Goal: Navigation & Orientation: Find specific page/section

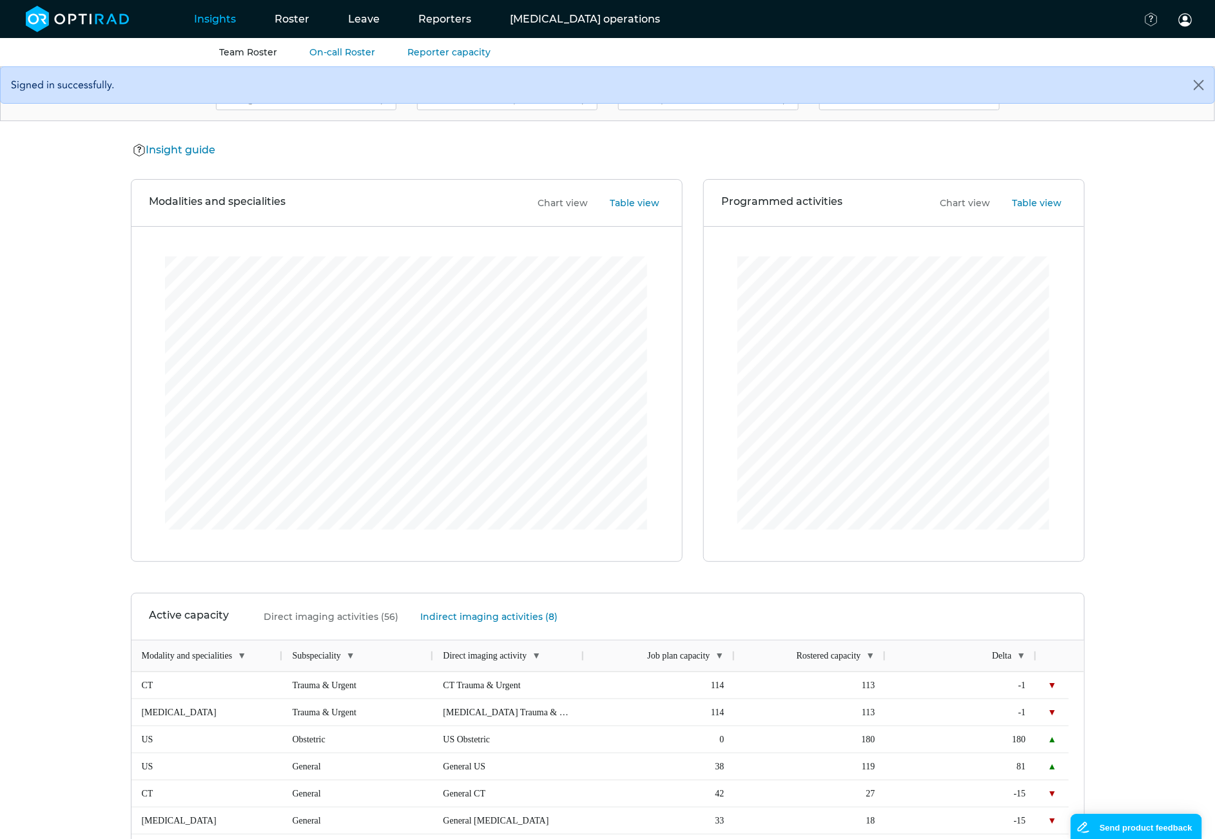
click at [267, 52] on link "Team Roster" at bounding box center [248, 52] width 58 height 12
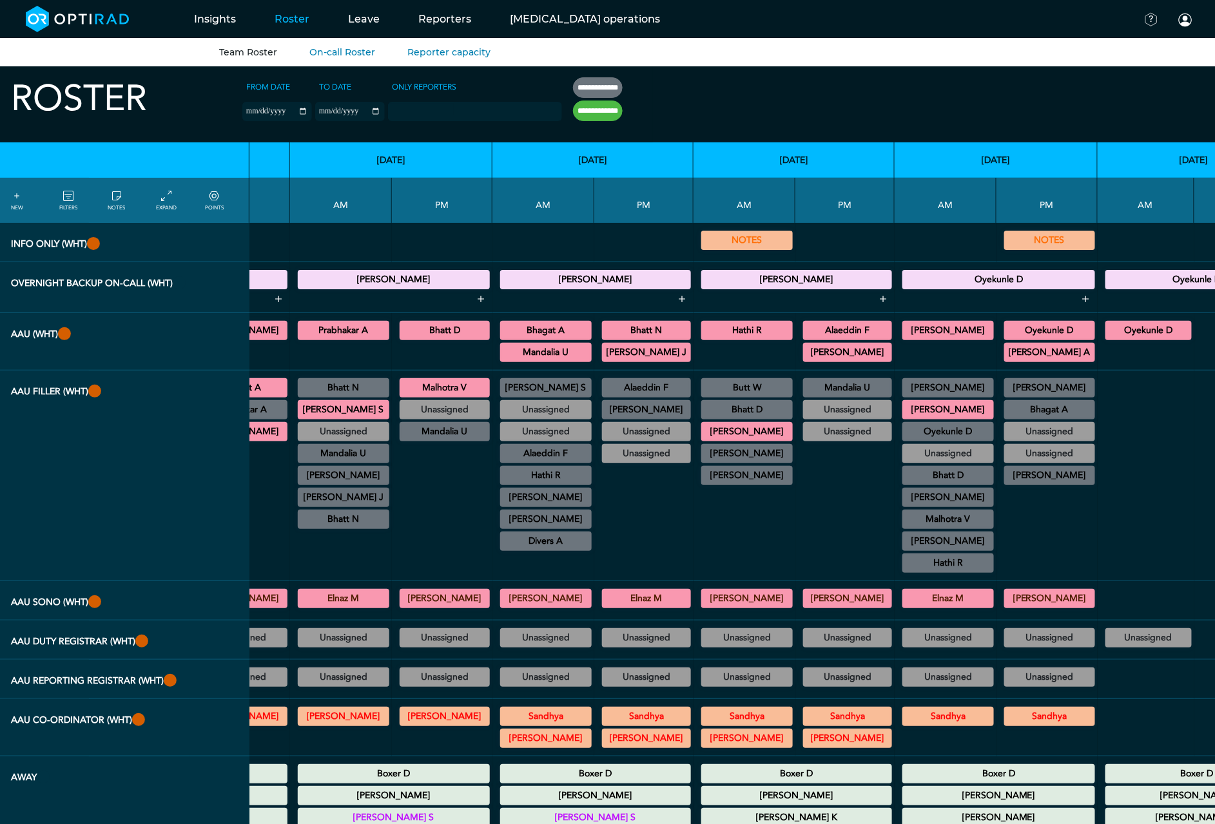
scroll to position [0, 242]
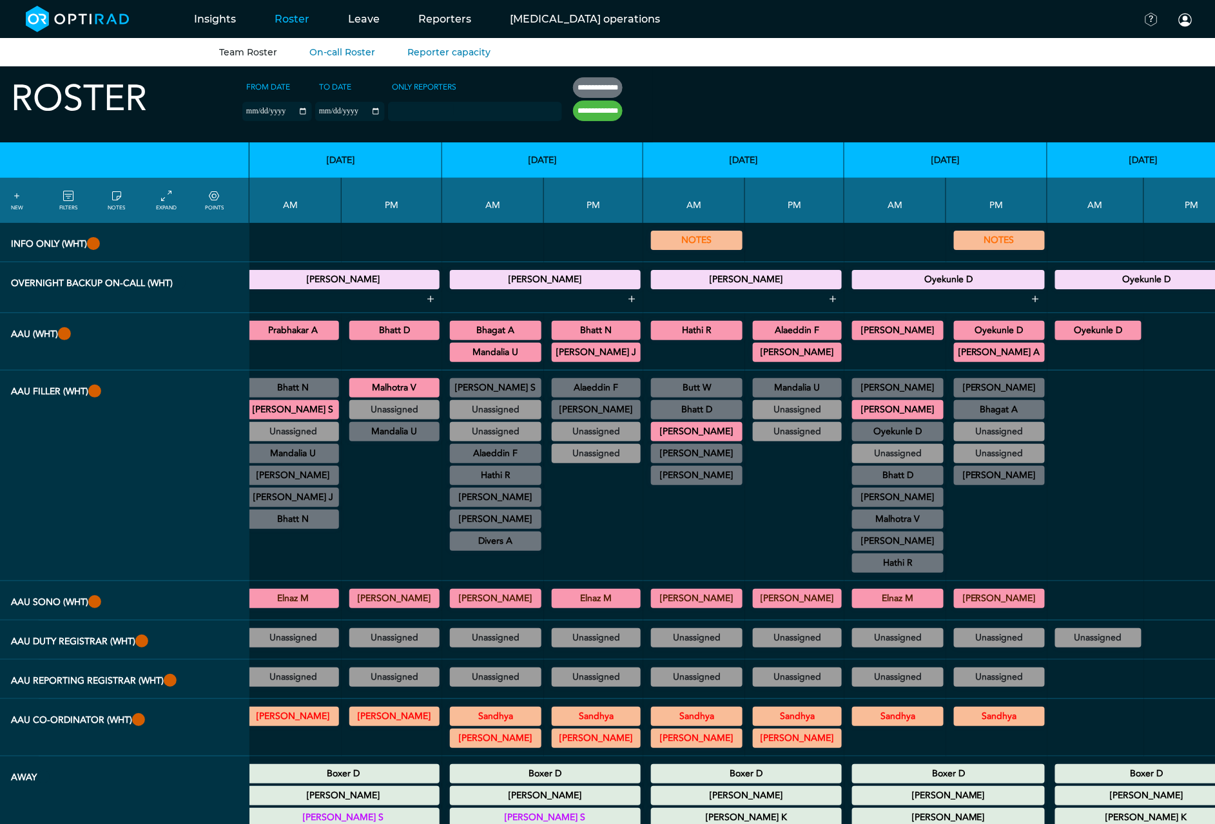
click at [122, 201] on link "NOTES" at bounding box center [116, 200] width 17 height 23
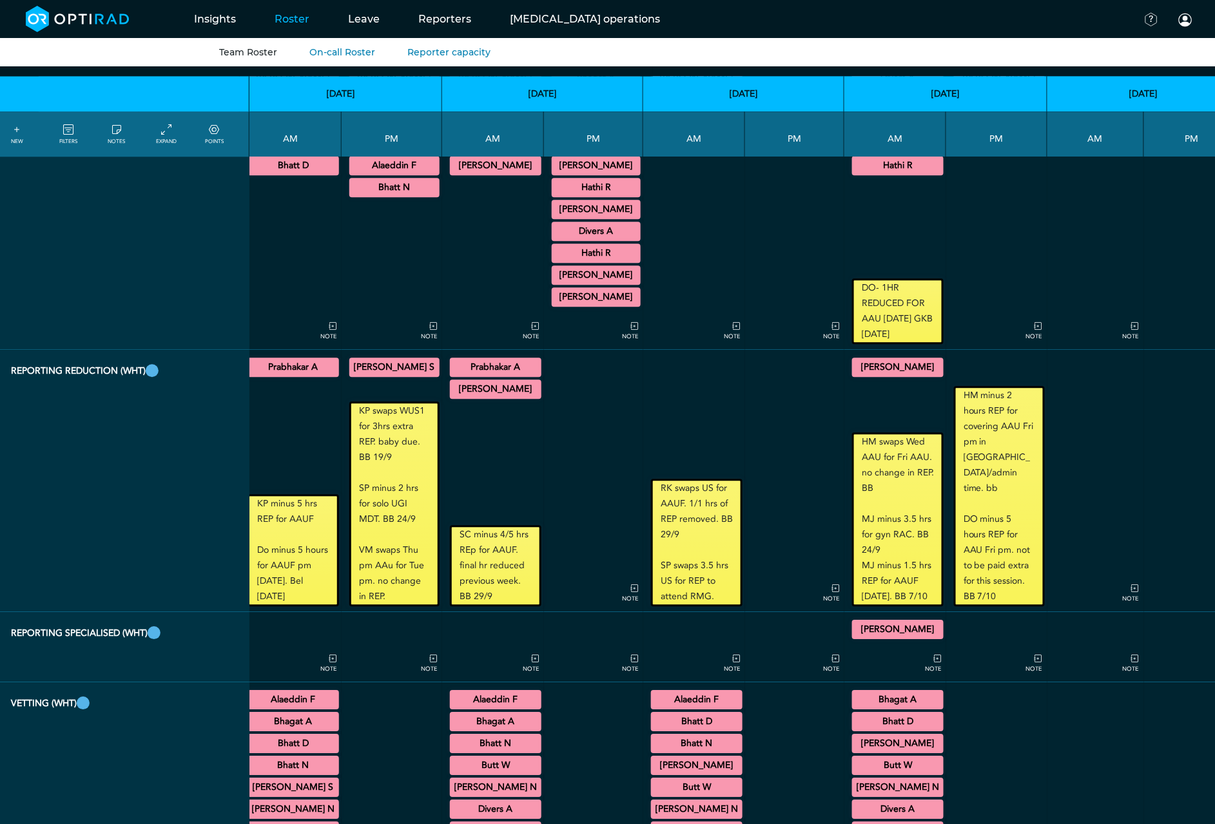
scroll to position [3921, 242]
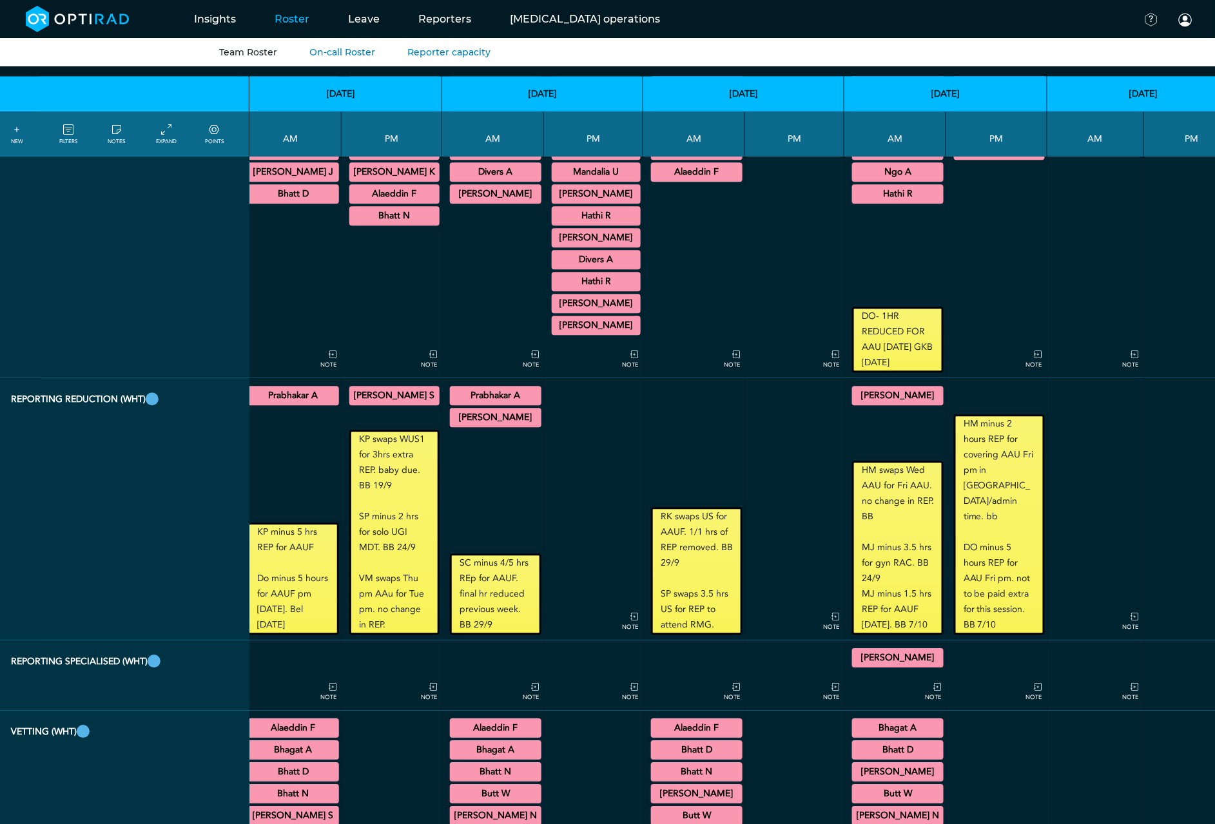
click at [682, 158] on summary "[PERSON_NAME]" at bounding box center [697, 149] width 88 height 15
click at [685, 158] on summary "[PERSON_NAME]" at bounding box center [697, 149] width 88 height 15
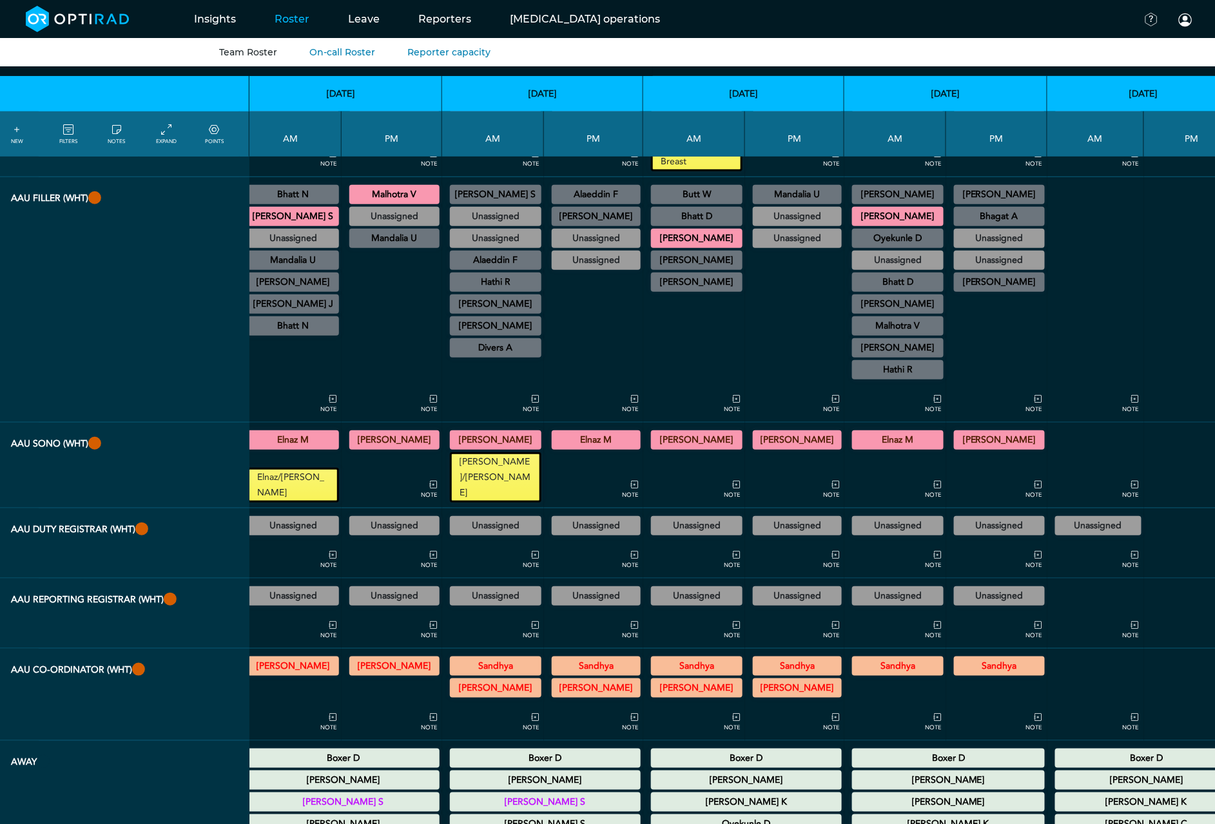
scroll to position [0, 242]
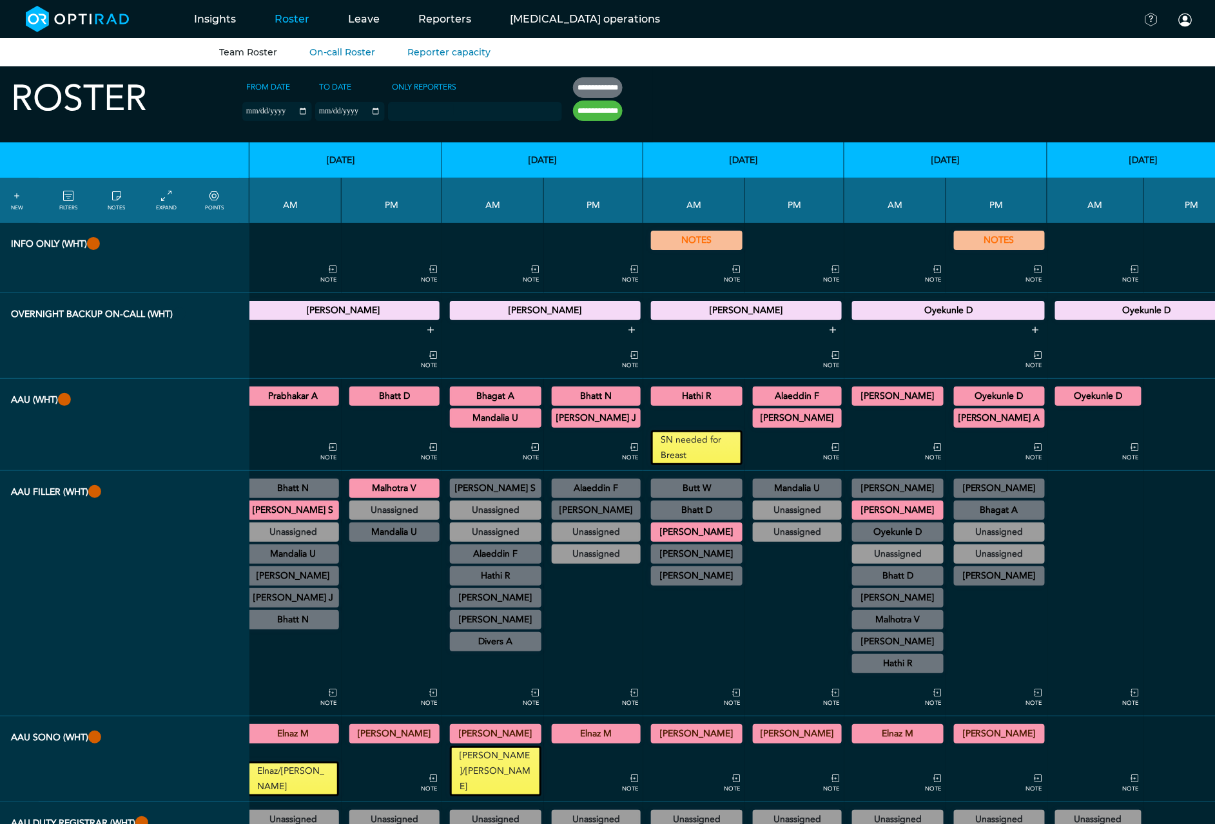
click at [655, 240] on summary "NOTES" at bounding box center [697, 240] width 88 height 15
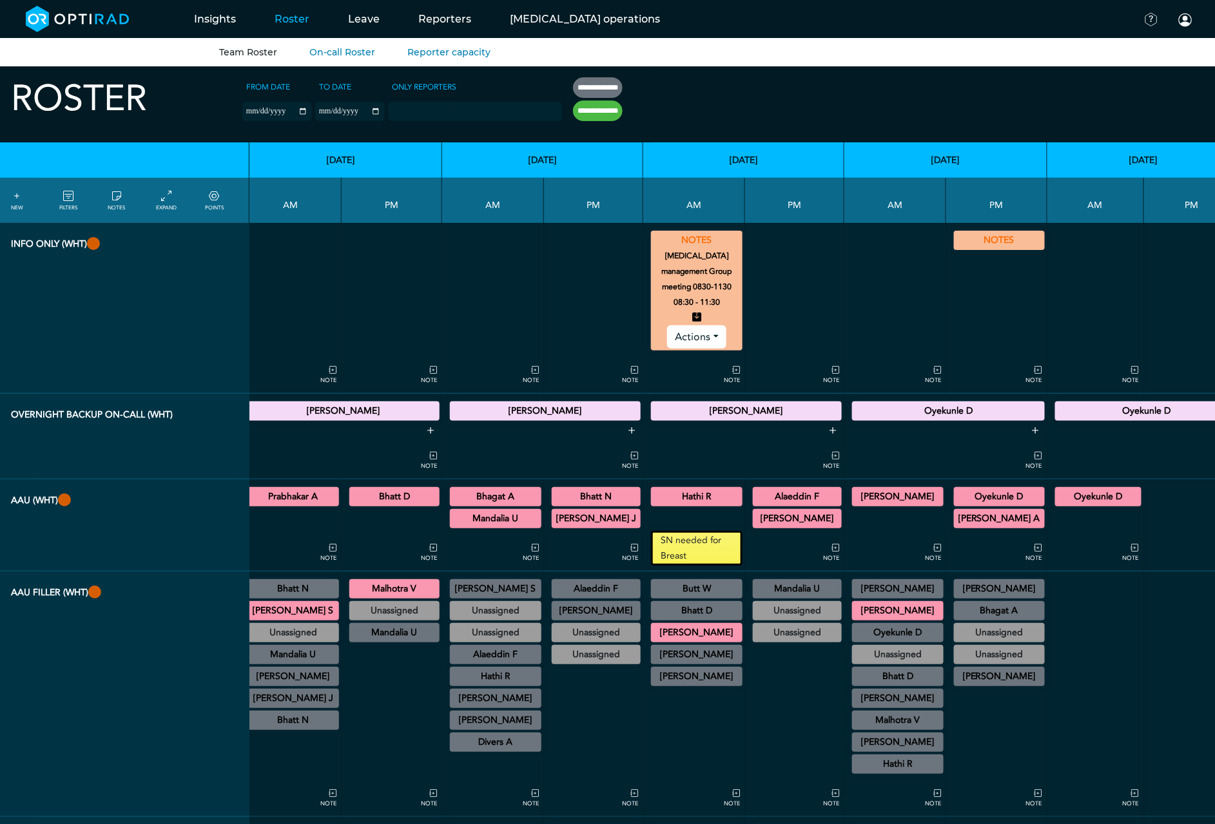
click at [665, 236] on summary "NOTES" at bounding box center [697, 240] width 88 height 15
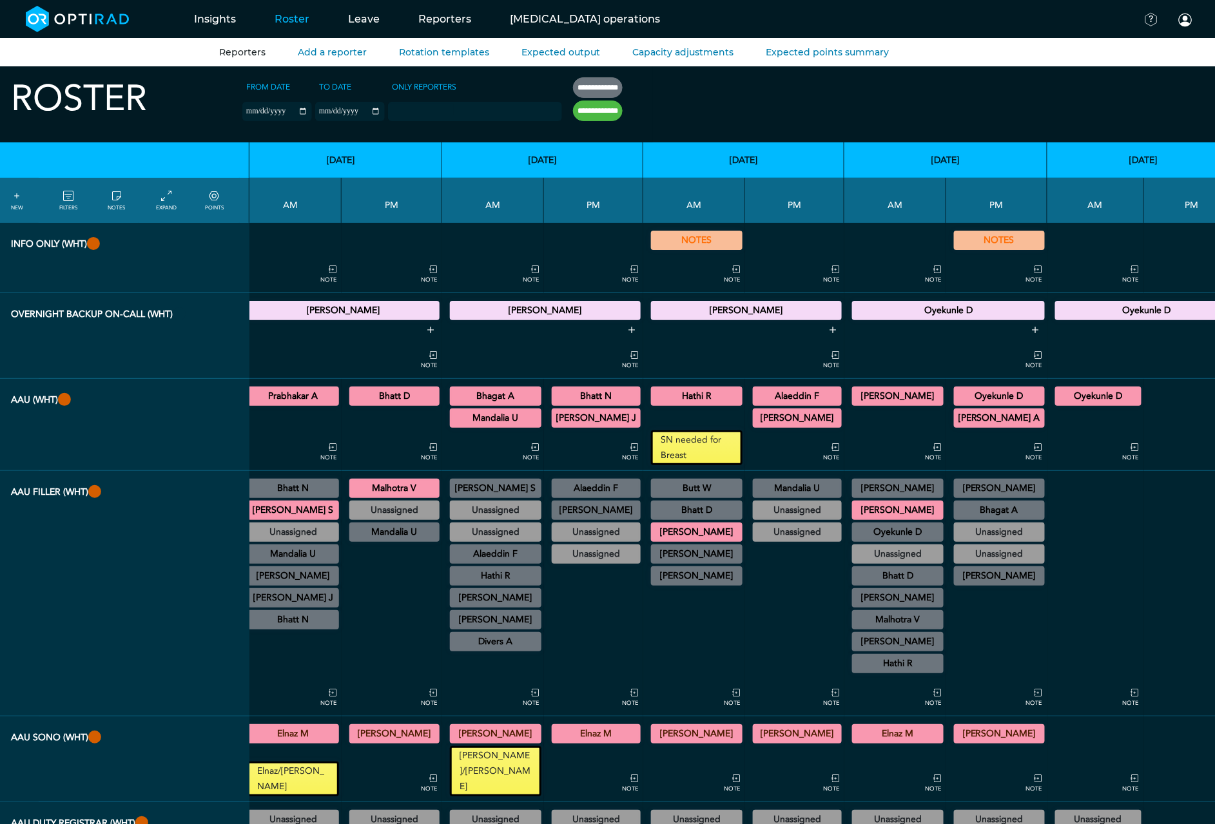
click at [236, 47] on link "Reporters" at bounding box center [242, 52] width 46 height 12
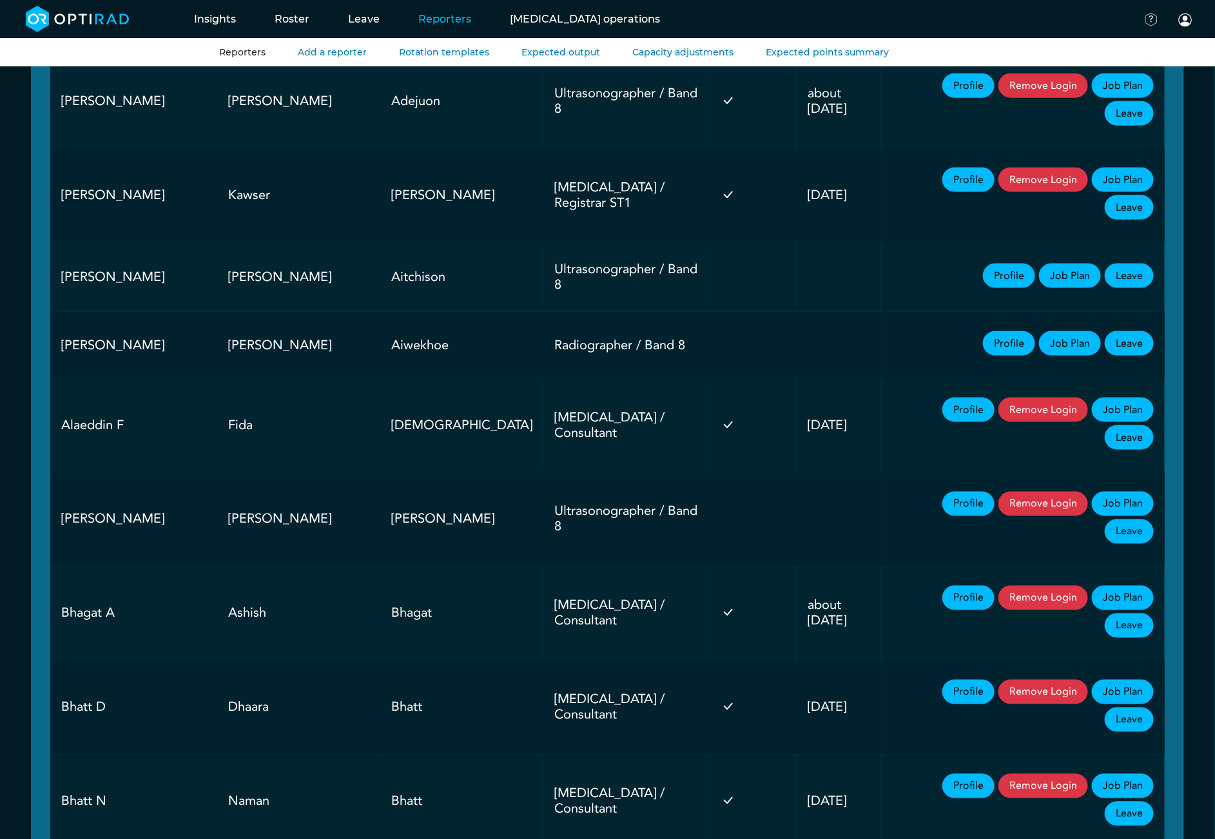
scroll to position [773, 0]
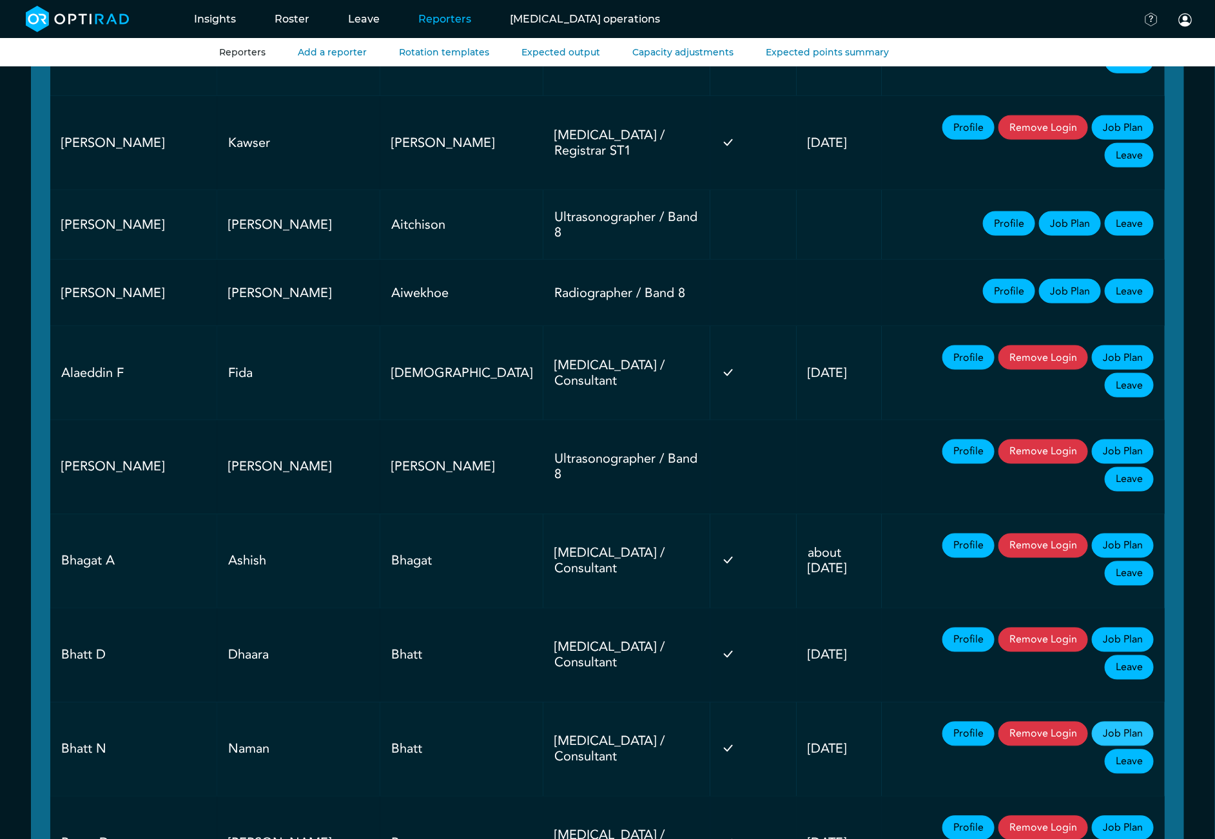
click at [1092, 722] on link "Job Plan" at bounding box center [1123, 734] width 62 height 24
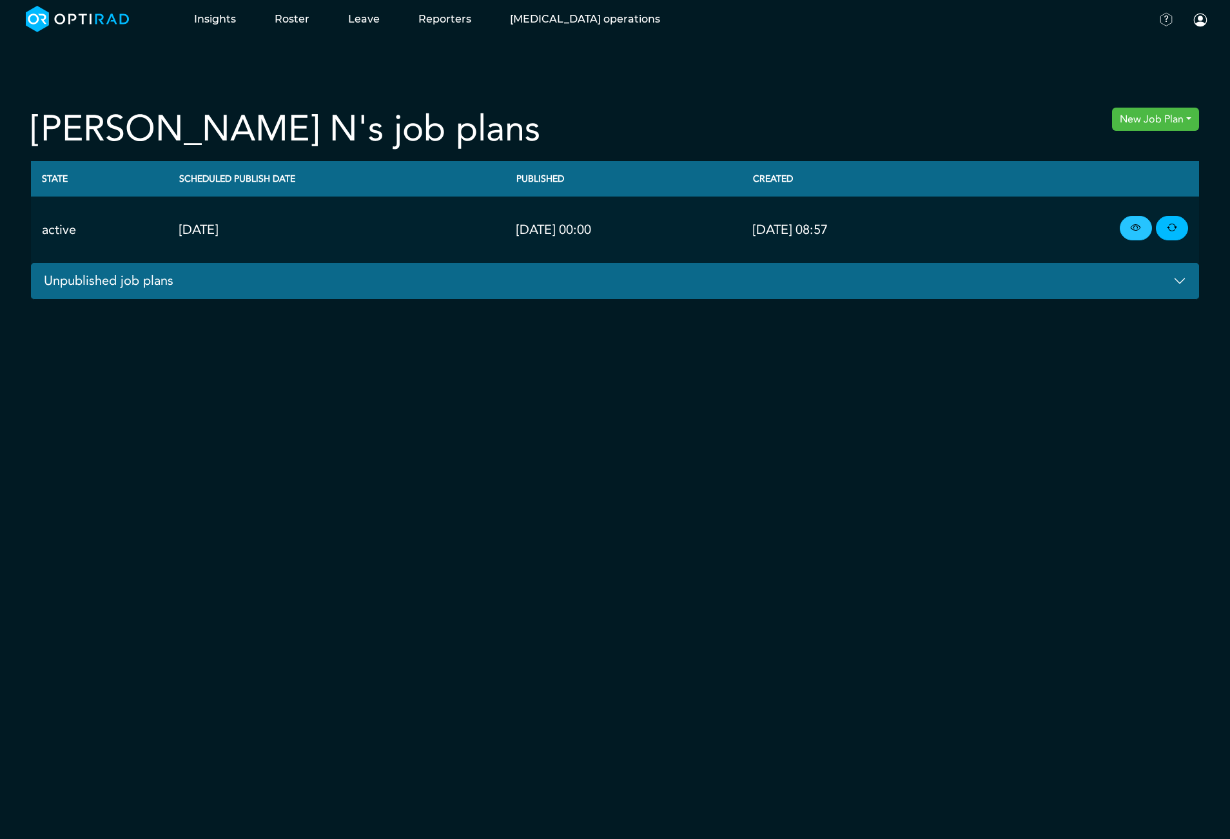
click at [1148, 223] on link at bounding box center [1135, 228] width 32 height 24
